Goal: Complete application form

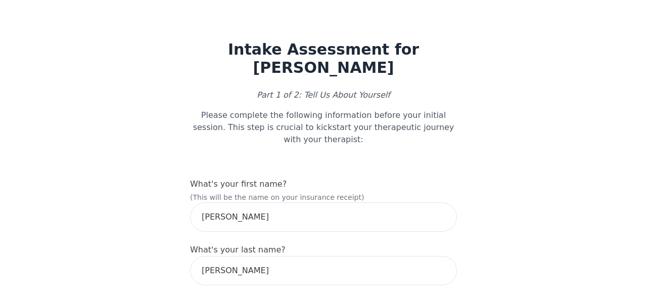
select select "[DEMOGRAPHIC_DATA]"
select select "he/him"
select select "Common Law"
select select "Bachelor degree"
select select "Friend"
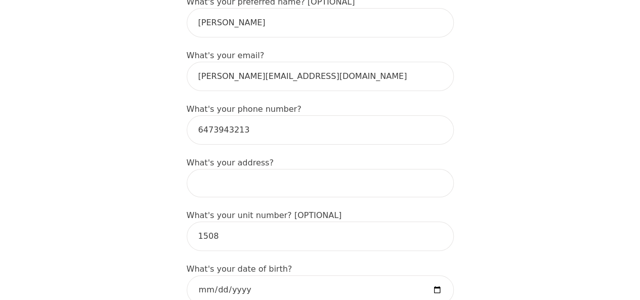
scroll to position [303, 0]
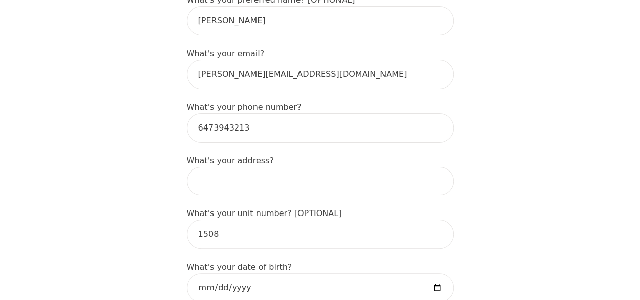
click at [265, 167] on input at bounding box center [320, 181] width 267 height 28
click at [277, 167] on input "[STREET_ADDRESS][PERSON_NAME]" at bounding box center [320, 181] width 267 height 28
click at [281, 167] on input "[STREET_ADDRESS][PERSON_NAME]" at bounding box center [320, 181] width 267 height 28
type input "[STREET_ADDRESS][PERSON_NAME]"
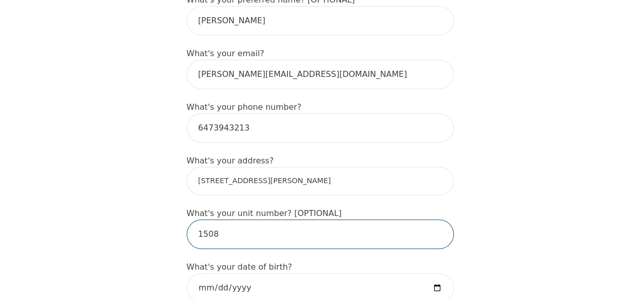
drag, startPoint x: 262, startPoint y: 203, endPoint x: 185, endPoint y: 204, distance: 77.4
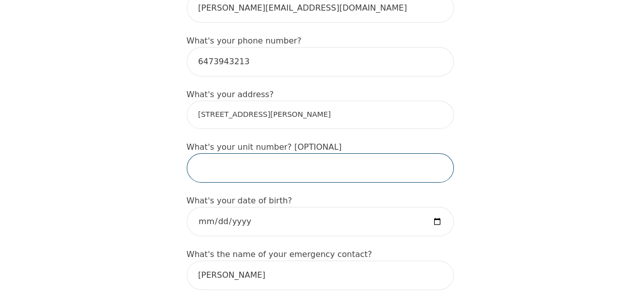
scroll to position [404, 0]
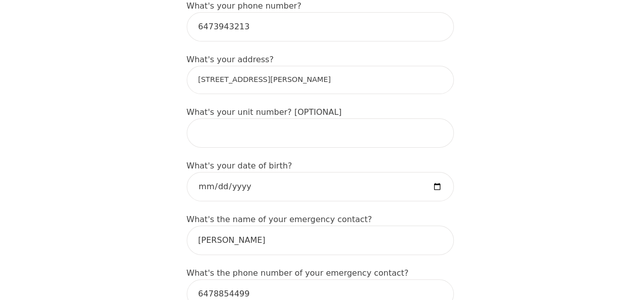
click at [324, 66] on input "[STREET_ADDRESS][PERSON_NAME]" at bounding box center [320, 80] width 267 height 28
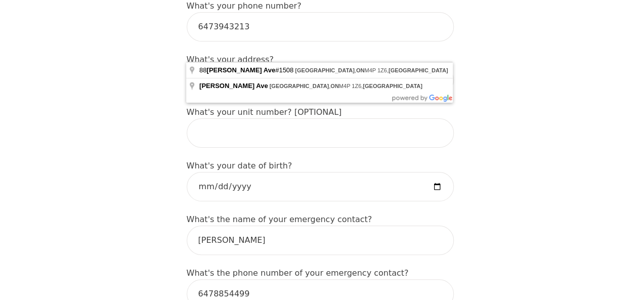
drag, startPoint x: 324, startPoint y: 47, endPoint x: 159, endPoint y: 40, distance: 165.5
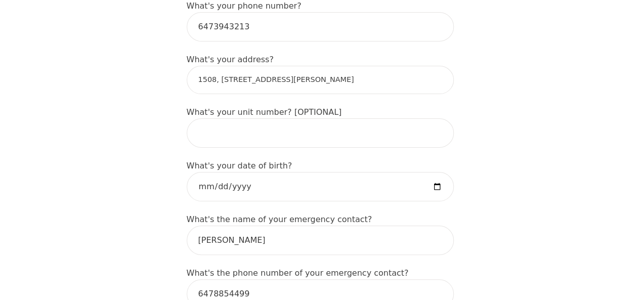
drag, startPoint x: 360, startPoint y: 53, endPoint x: 212, endPoint y: 58, distance: 148.7
click at [212, 66] on input "1508, [STREET_ADDRESS][PERSON_NAME]" at bounding box center [320, 80] width 267 height 28
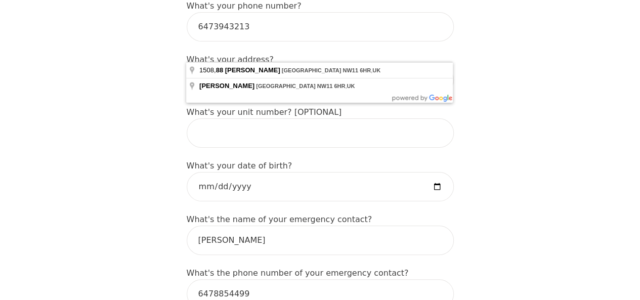
click at [259, 66] on input "1508, [STREET_ADDRESS][PERSON_NAME]" at bounding box center [320, 80] width 267 height 28
drag, startPoint x: 252, startPoint y: 49, endPoint x: 429, endPoint y: 43, distance: 177.0
click at [421, 66] on input "1508, [STREET_ADDRESS][PERSON_NAME]" at bounding box center [320, 80] width 267 height 28
drag, startPoint x: 353, startPoint y: 49, endPoint x: 252, endPoint y: 49, distance: 101.6
click at [252, 66] on input "1508, [STREET_ADDRESS][PERSON_NAME]" at bounding box center [320, 80] width 267 height 28
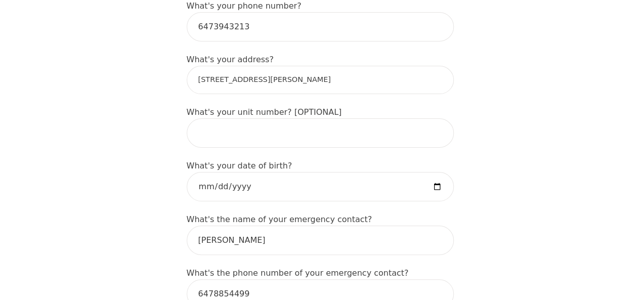
type input "[STREET_ADDRESS][PERSON_NAME]"
drag, startPoint x: 360, startPoint y: 52, endPoint x: 126, endPoint y: 35, distance: 234.7
type input "[STREET_ADDRESS][PERSON_NAME]"
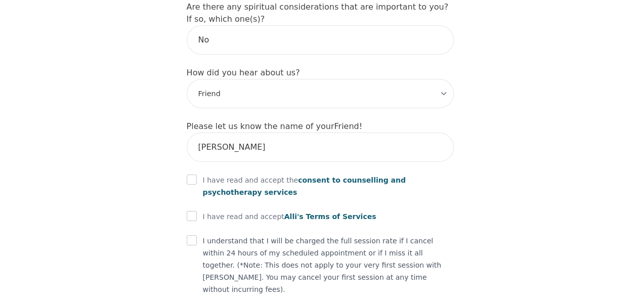
scroll to position [1260, 0]
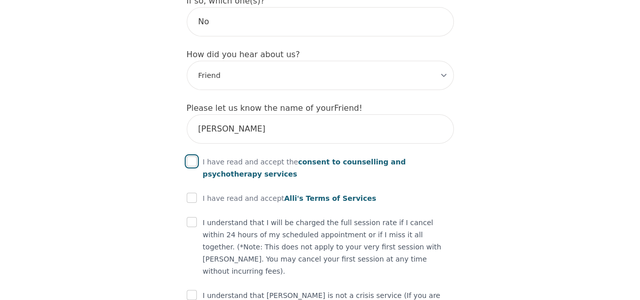
click at [192, 156] on input "checkbox" at bounding box center [192, 161] width 10 height 10
checkbox input "true"
click at [195, 193] on input "checkbox" at bounding box center [192, 198] width 10 height 10
checkbox input "true"
click at [189, 217] on input "checkbox" at bounding box center [192, 222] width 10 height 10
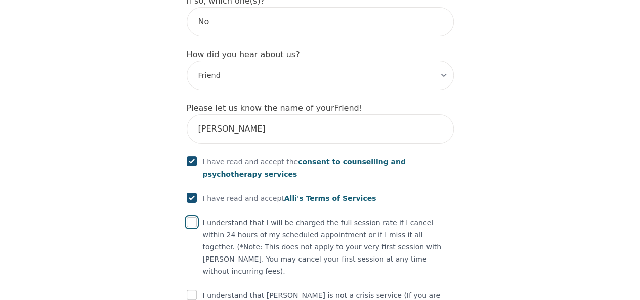
checkbox input "true"
click at [189, 290] on input "checkbox" at bounding box center [192, 295] width 10 height 10
checkbox input "true"
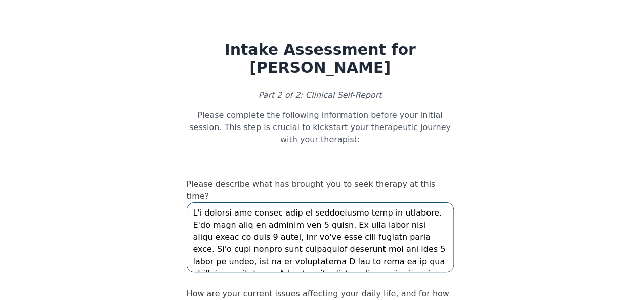
click at [300, 202] on textarea at bounding box center [320, 237] width 267 height 70
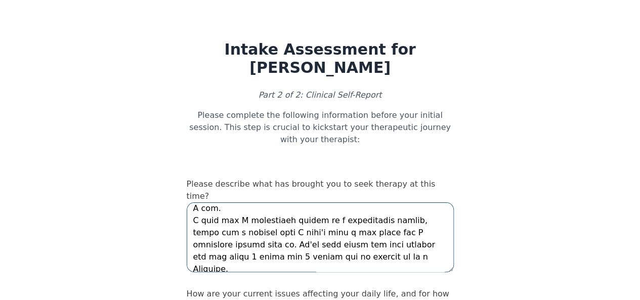
scroll to position [150, 0]
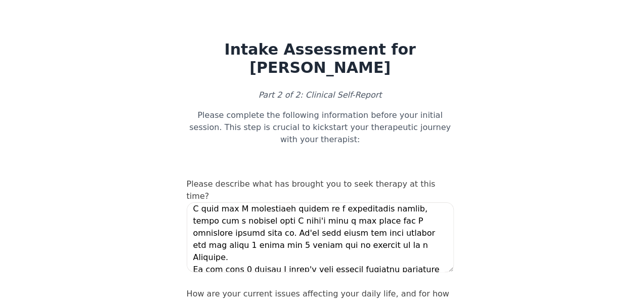
drag, startPoint x: 431, startPoint y: 236, endPoint x: 431, endPoint y: 230, distance: 6.6
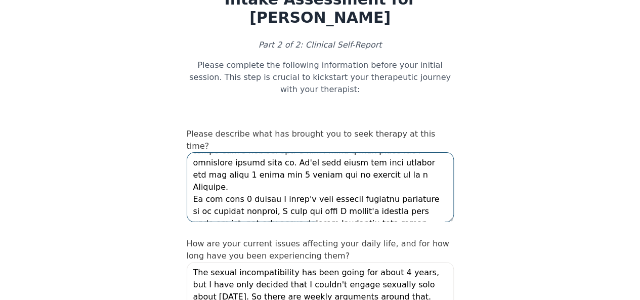
scroll to position [51, 0]
drag, startPoint x: 396, startPoint y: 208, endPoint x: 161, endPoint y: 203, distance: 235.7
drag, startPoint x: 453, startPoint y: 175, endPoint x: 478, endPoint y: 175, distance: 25.3
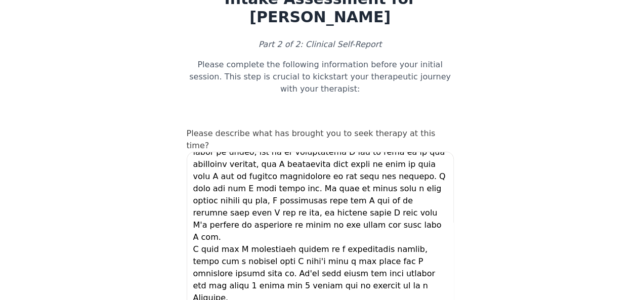
scroll to position [58, 0]
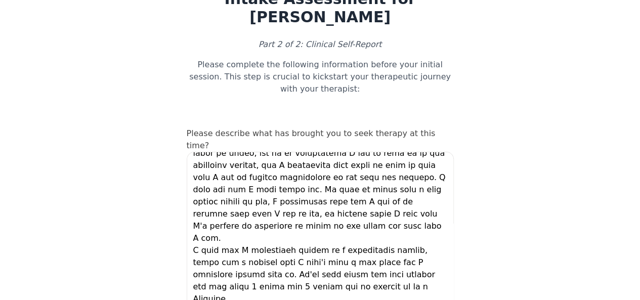
drag, startPoint x: 450, startPoint y: 176, endPoint x: 433, endPoint y: 289, distance: 113.6
click at [433, 289] on textarea at bounding box center [320, 243] width 267 height 182
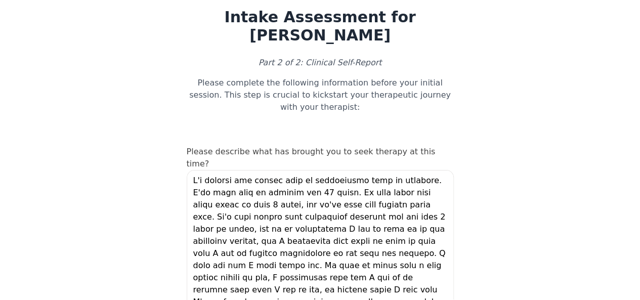
scroll to position [51, 0]
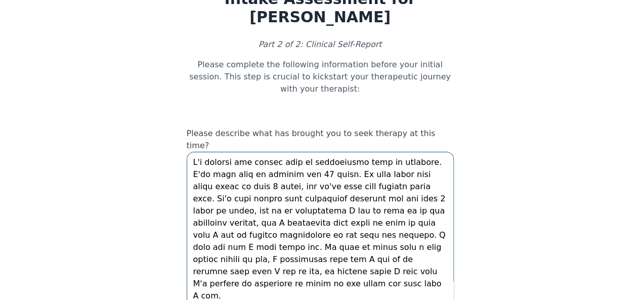
drag, startPoint x: 414, startPoint y: 146, endPoint x: 322, endPoint y: 190, distance: 101.8
click at [322, 190] on textarea at bounding box center [320, 243] width 267 height 182
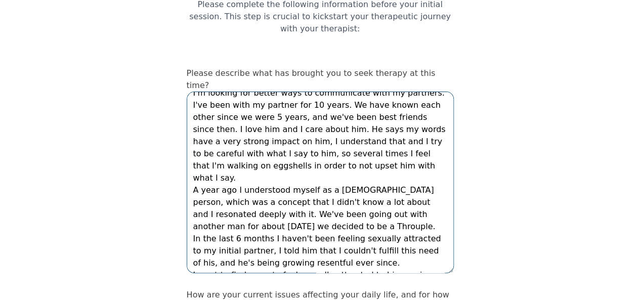
scroll to position [101, 0]
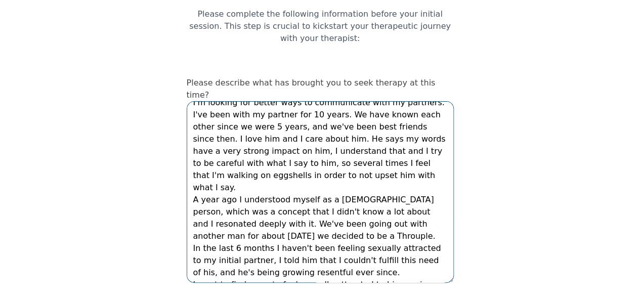
drag, startPoint x: 352, startPoint y: 185, endPoint x: 194, endPoint y: 140, distance: 164.0
click at [194, 140] on textarea "I'm looking for better ways to communicate with my partners. I've been with my …" at bounding box center [320, 192] width 267 height 182
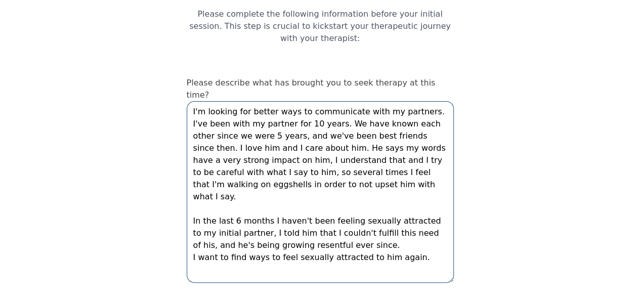
scroll to position [0, 0]
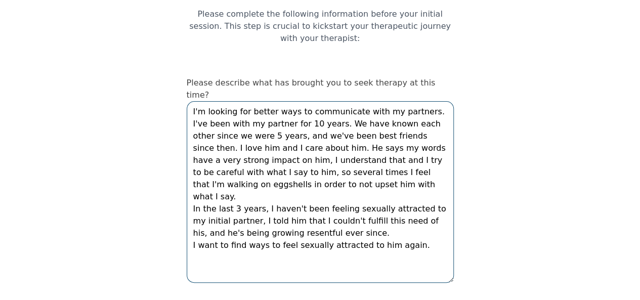
type textarea "I'm looking for better ways to communicate with my partners. I've been with my …"
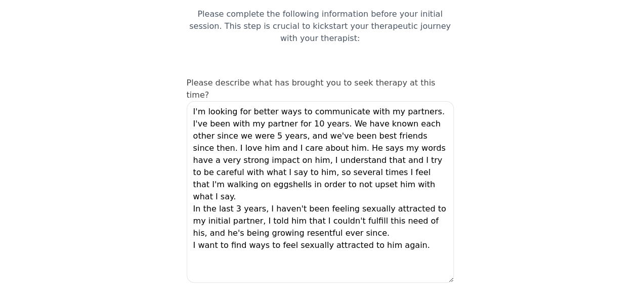
drag, startPoint x: 302, startPoint y: 195, endPoint x: 147, endPoint y: 197, distance: 155.2
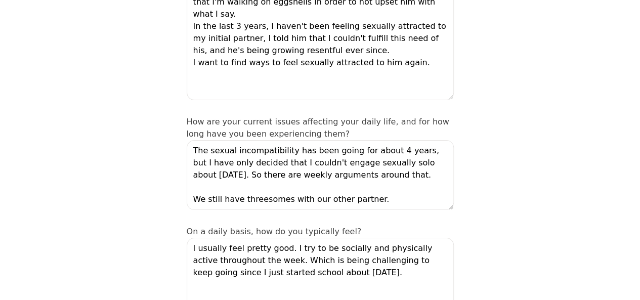
scroll to position [303, 0]
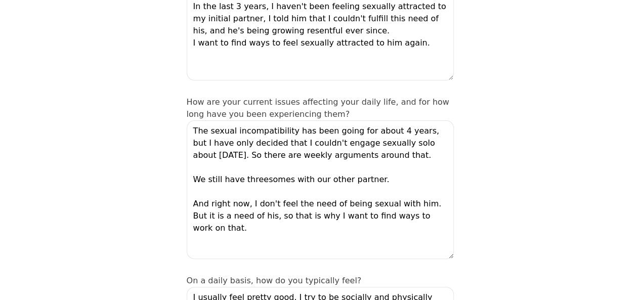
drag, startPoint x: 449, startPoint y: 144, endPoint x: 468, endPoint y: 214, distance: 72.4
drag, startPoint x: 392, startPoint y: 101, endPoint x: 426, endPoint y: 101, distance: 33.9
click at [426, 120] on textarea "The sexual incompatibility has been going for about 4 years, but I have only de…" at bounding box center [320, 189] width 267 height 139
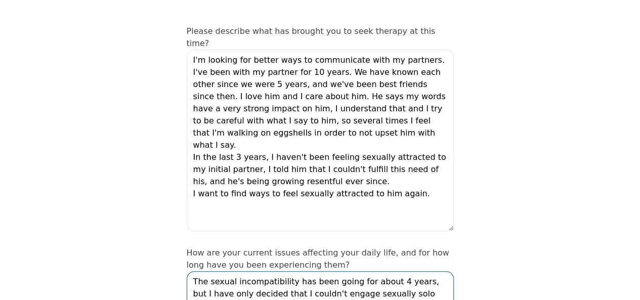
scroll to position [152, 0]
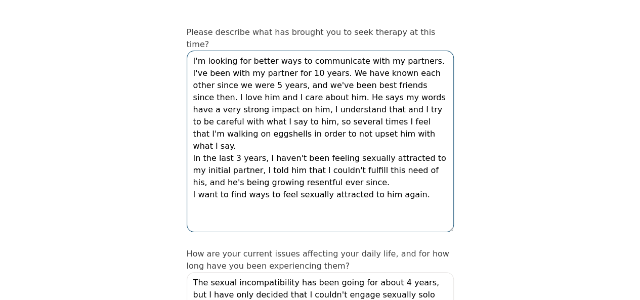
click at [235, 103] on textarea "I'm looking for better ways to communicate with my partners. I've been with my …" at bounding box center [320, 142] width 267 height 182
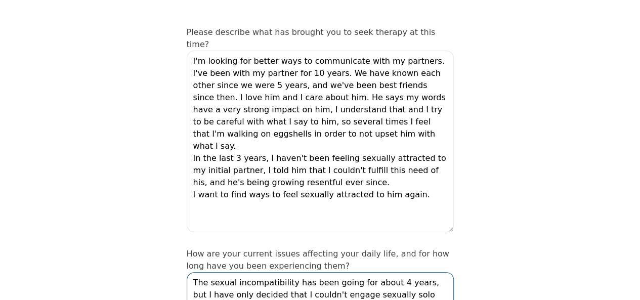
drag, startPoint x: 425, startPoint y: 252, endPoint x: 392, endPoint y: 251, distance: 32.9
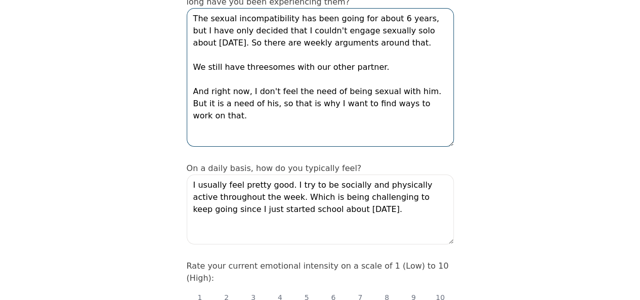
scroll to position [434, 0]
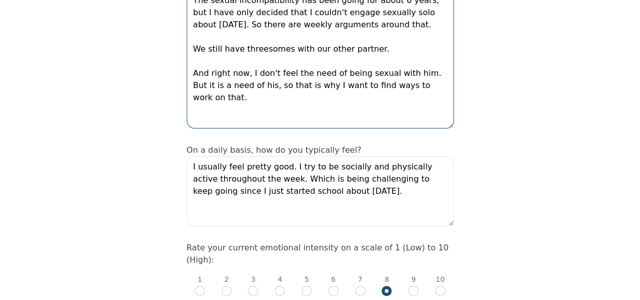
type textarea "The sexual incompatibility has been going for about 6 years, but I have only de…"
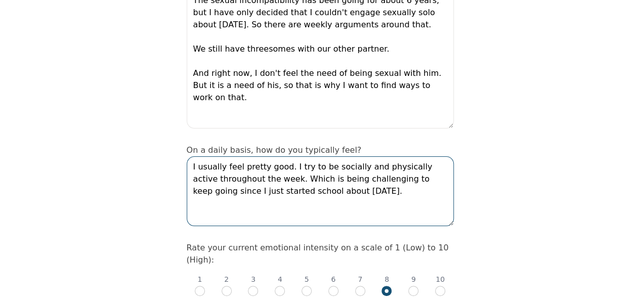
drag, startPoint x: 348, startPoint y: 150, endPoint x: 270, endPoint y: 137, distance: 79.4
click at [270, 156] on textarea "I usually feel pretty good. I try to be socially and physically active througho…" at bounding box center [320, 191] width 267 height 70
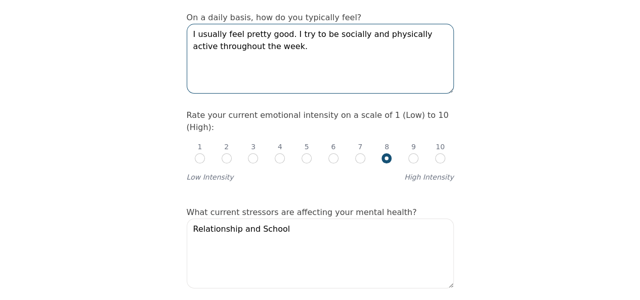
scroll to position [585, 0]
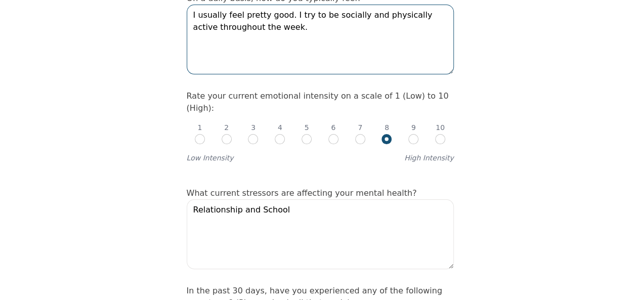
type textarea "I usually feel pretty good. I try to be socially and physically active througho…"
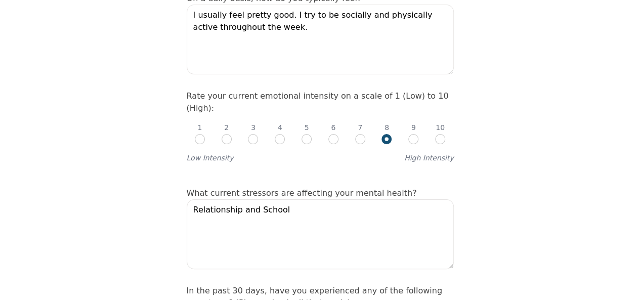
drag, startPoint x: 108, startPoint y: 147, endPoint x: 89, endPoint y: 168, distance: 29.0
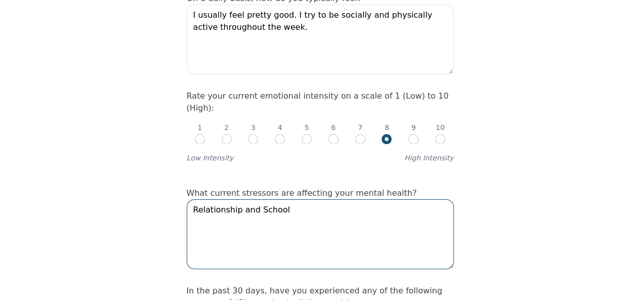
drag, startPoint x: 292, startPoint y: 155, endPoint x: 237, endPoint y: 153, distance: 55.7
click at [237, 199] on textarea "Relationship and School" at bounding box center [320, 234] width 267 height 70
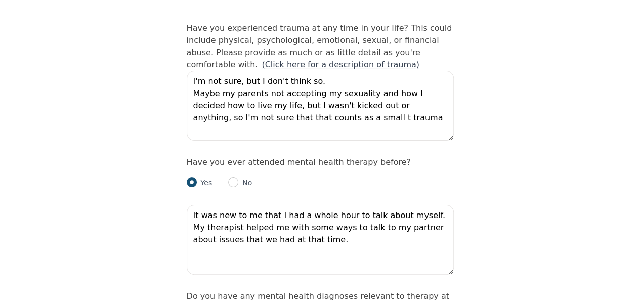
scroll to position [1192, 0]
type textarea "Relationship and starting a new business soon (I recently graduated in Massage …"
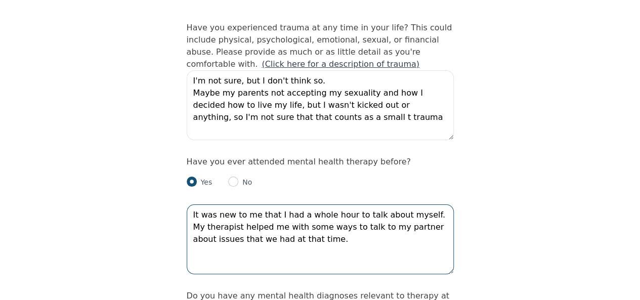
drag, startPoint x: 296, startPoint y: 190, endPoint x: 192, endPoint y: 149, distance: 111.4
click at [192, 204] on textarea "It was new to me that I had a whole hour to talk about myself. My therapist hel…" at bounding box center [320, 239] width 267 height 70
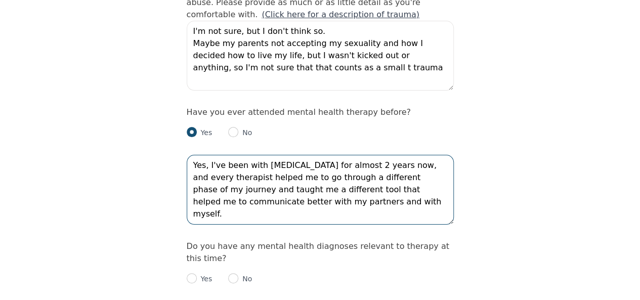
scroll to position [1243, 0]
type textarea "Yes, I've been with [MEDICAL_DATA] for almost 2 years now, and every therapist …"
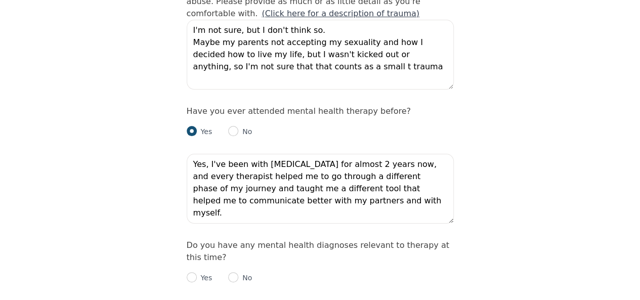
click at [238, 273] on p "No" at bounding box center [245, 278] width 14 height 10
click at [234, 272] on input "radio" at bounding box center [233, 277] width 10 height 10
radio input "true"
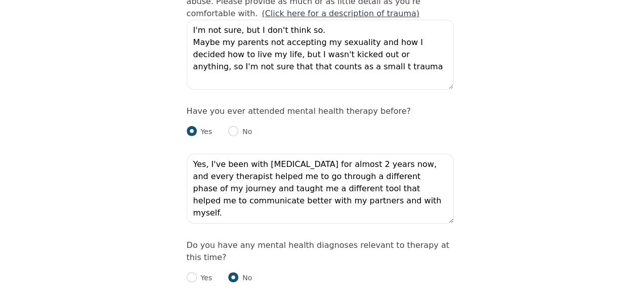
radio input "true"
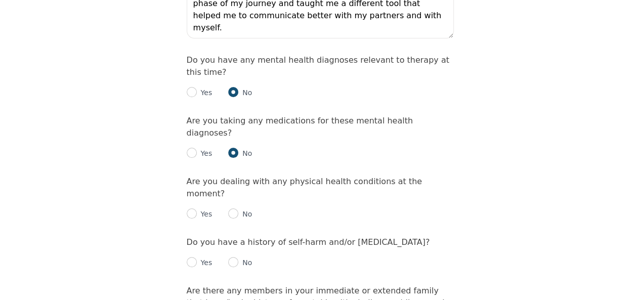
scroll to position [1445, 0]
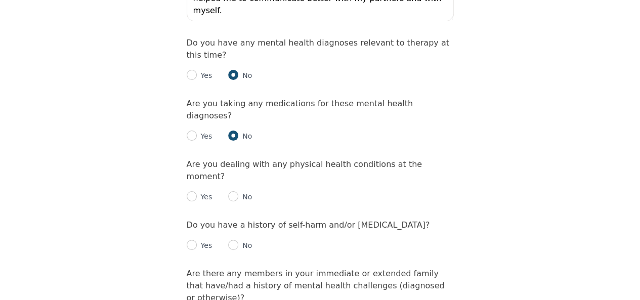
click at [234, 239] on div "No" at bounding box center [240, 245] width 24 height 12
click at [233, 240] on input "radio" at bounding box center [233, 245] width 10 height 10
radio input "true"
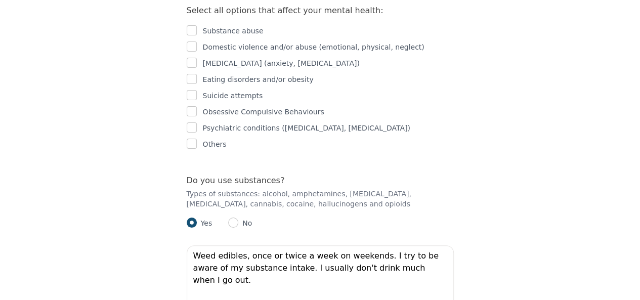
scroll to position [1849, 0]
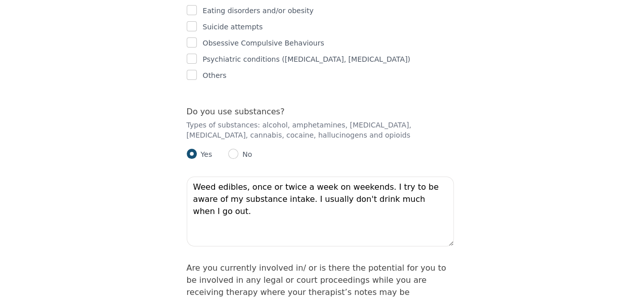
radio input "true"
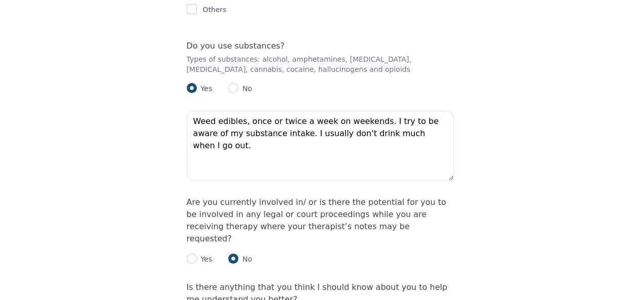
scroll to position [1951, 0]
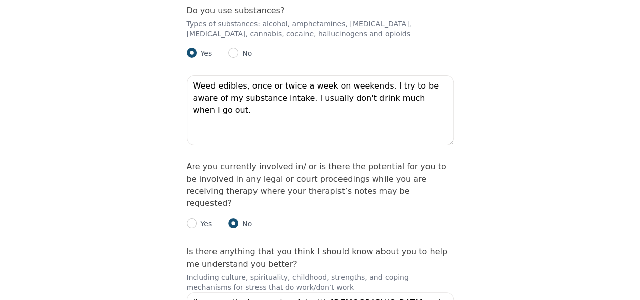
click at [452, 246] on div "Is there anything that you think I should know about you to help me understand …" at bounding box center [320, 306] width 267 height 120
click at [450, 246] on div "Is there anything that you think I should know about you to help me understand …" at bounding box center [320, 305] width 267 height 119
drag, startPoint x: 450, startPoint y: 236, endPoint x: 439, endPoint y: 262, distance: 28.7
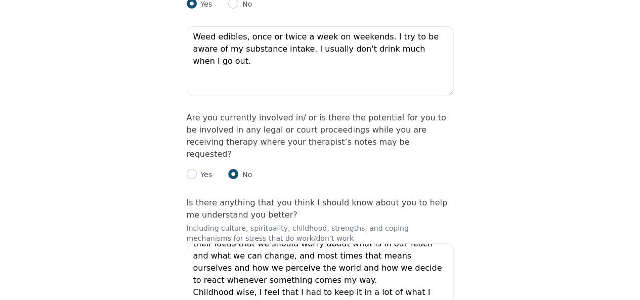
scroll to position [2001, 0]
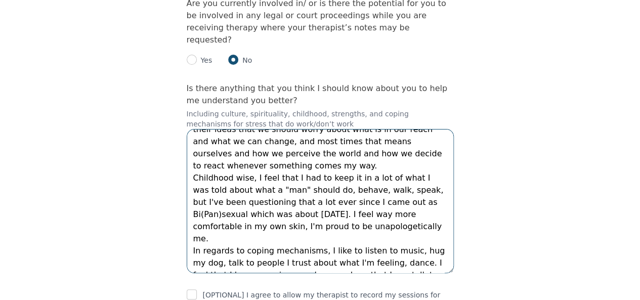
scroll to position [2114, 0]
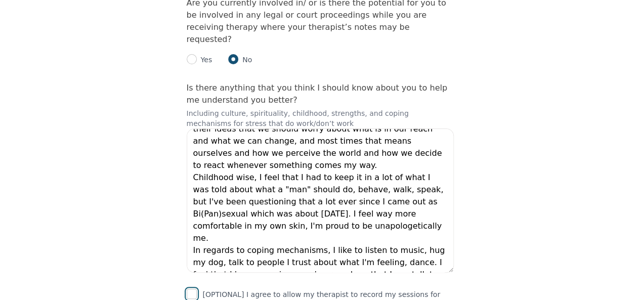
click at [193, 289] on input "checkbox" at bounding box center [192, 294] width 10 height 10
checkbox input "true"
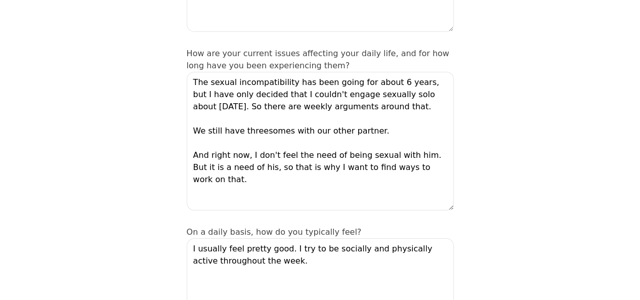
scroll to position [354, 0]
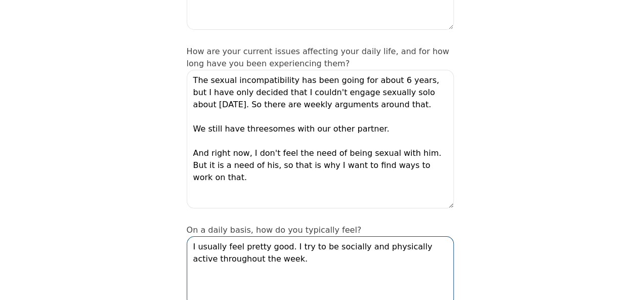
drag, startPoint x: 293, startPoint y: 215, endPoint x: 290, endPoint y: 199, distance: 16.5
click at [290, 236] on textarea "I usually feel pretty good. I try to be socially and physically active througho…" at bounding box center [320, 271] width 267 height 70
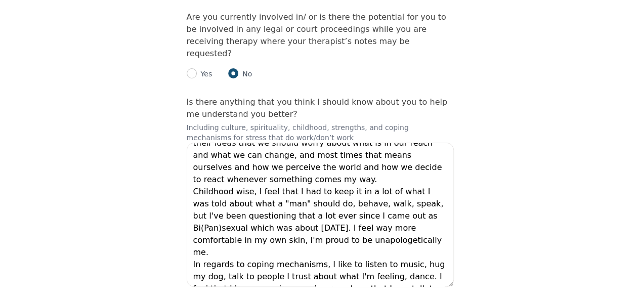
scroll to position [2114, 0]
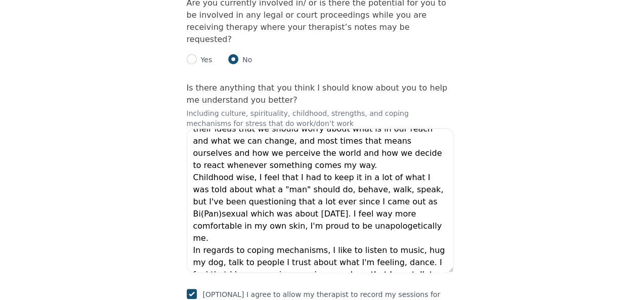
type textarea "I usually feel pretty good. I'm managing to be physically and socially active."
click at [234, 128] on textarea "I'm agnostic, I resonate a lot with [DEMOGRAPHIC_DATA] and their ideas that we …" at bounding box center [320, 200] width 267 height 144
type textarea "I'm agnostic, I resonate a lot with [DEMOGRAPHIC_DATA] and their ideas that we …"
